Goal: Find specific page/section: Find specific page/section

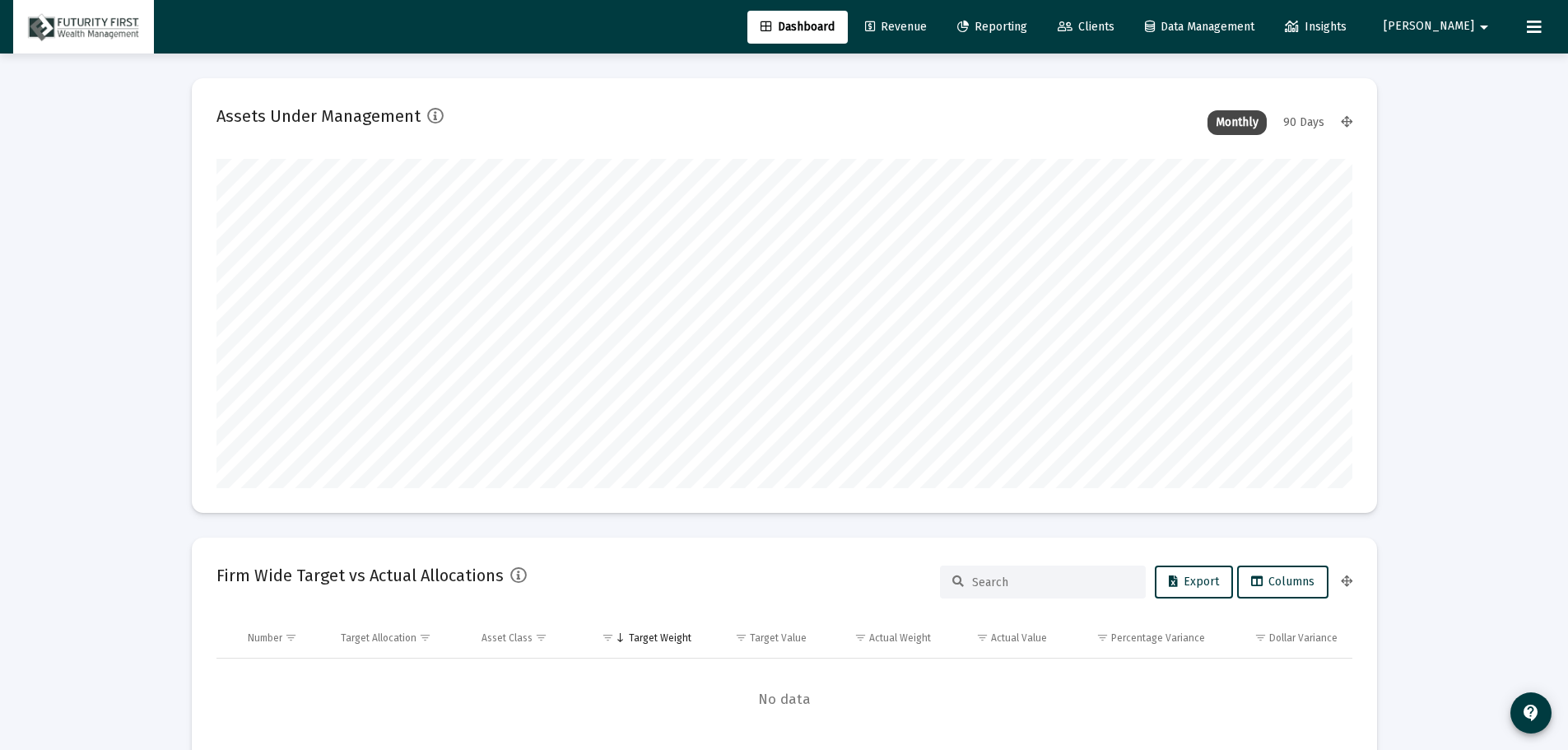
type input "[DATE]"
click at [1115, 23] on span "Clients" at bounding box center [1086, 27] width 57 height 14
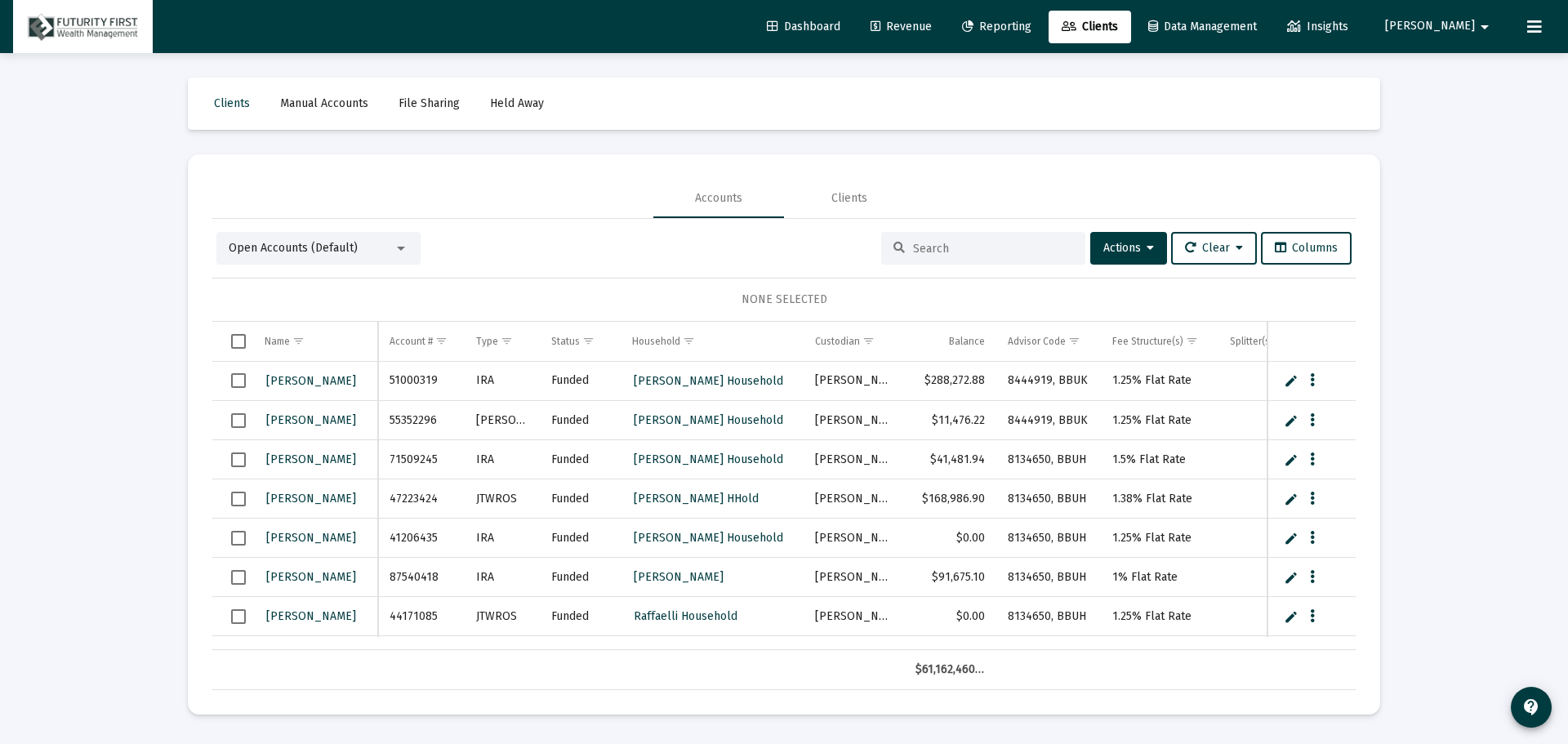
click at [937, 241] on input at bounding box center [993, 248] width 160 height 14
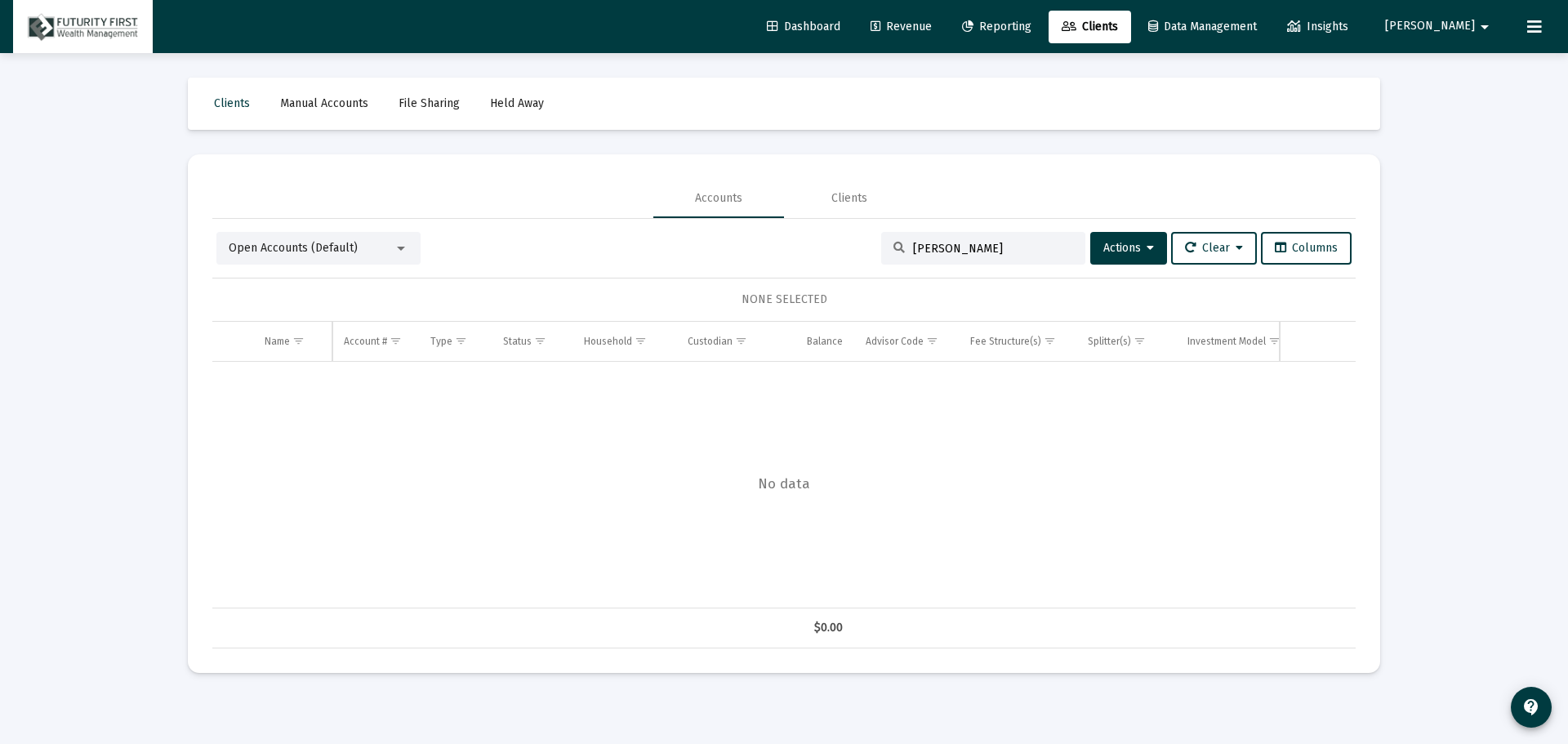
type input "[PERSON_NAME]"
